Goal: Information Seeking & Learning: Check status

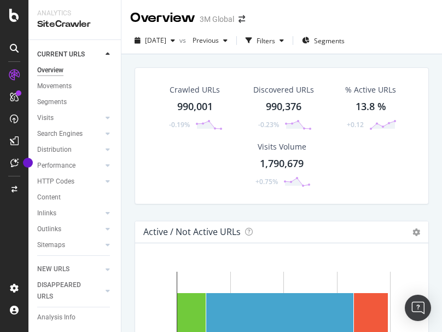
click at [433, 87] on div "Crawled URLs 990,001 -0.19% Discovered URLs 990,376 -0.23% % Active URLs 13.8 %…" at bounding box center [282, 220] width 321 height 332
